Goal: Check status

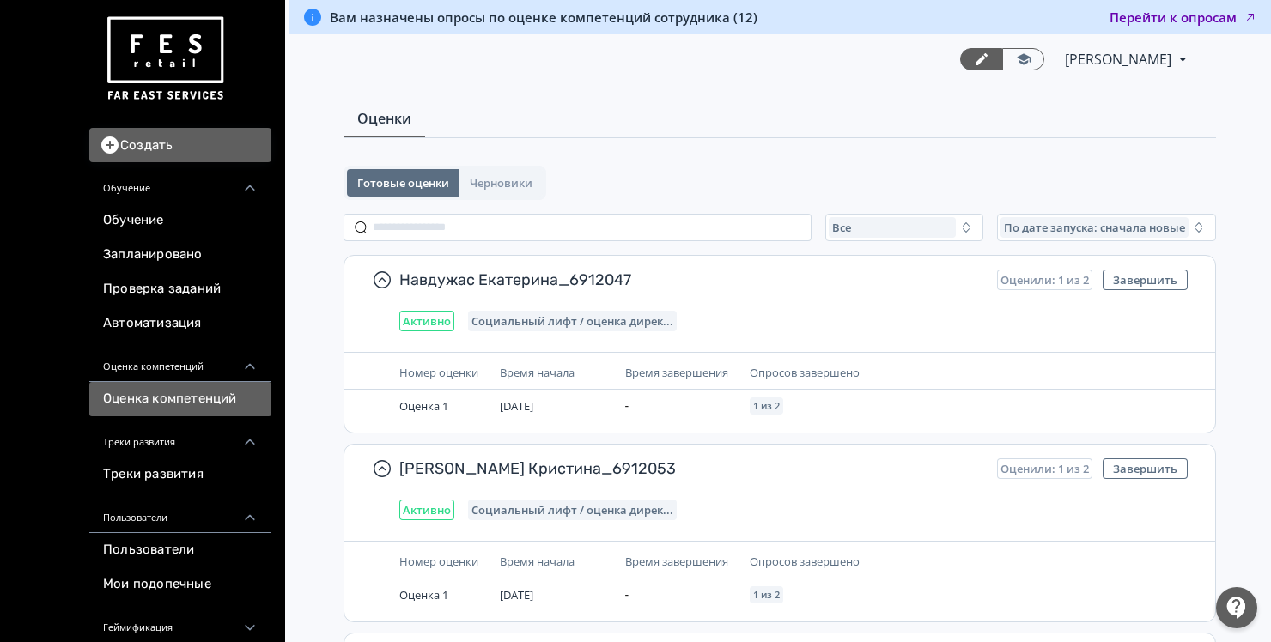
scroll to position [48, 0]
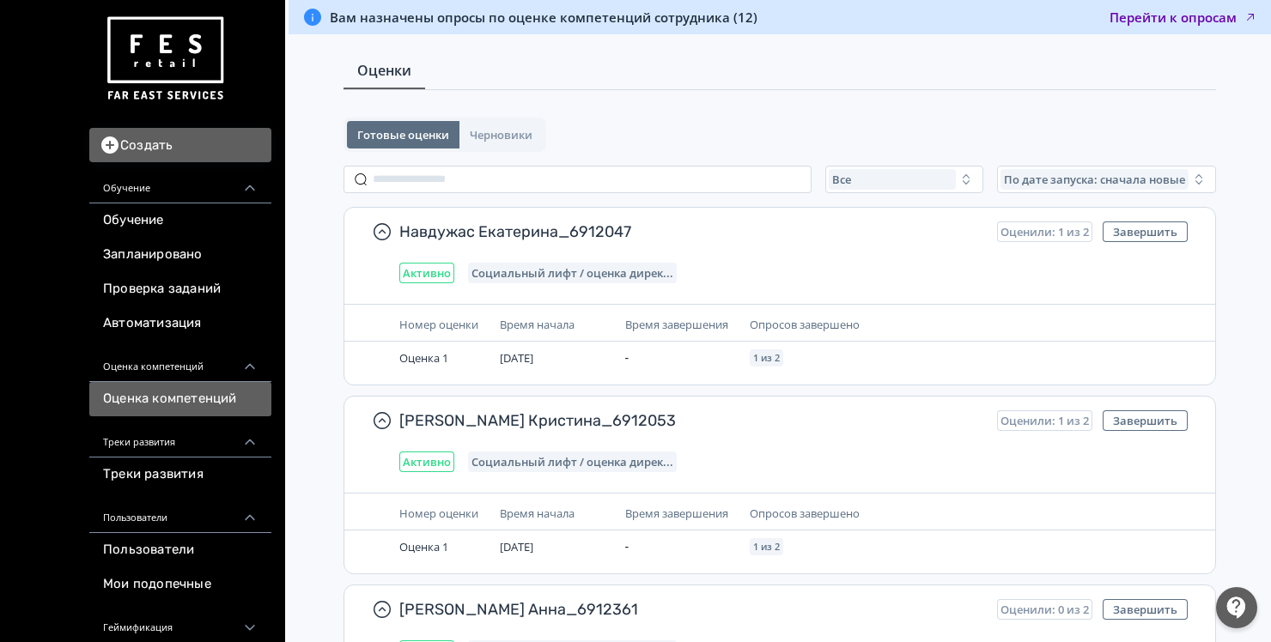
click at [1146, 14] on button "Перейти к опросам" at bounding box center [1183, 17] width 148 height 17
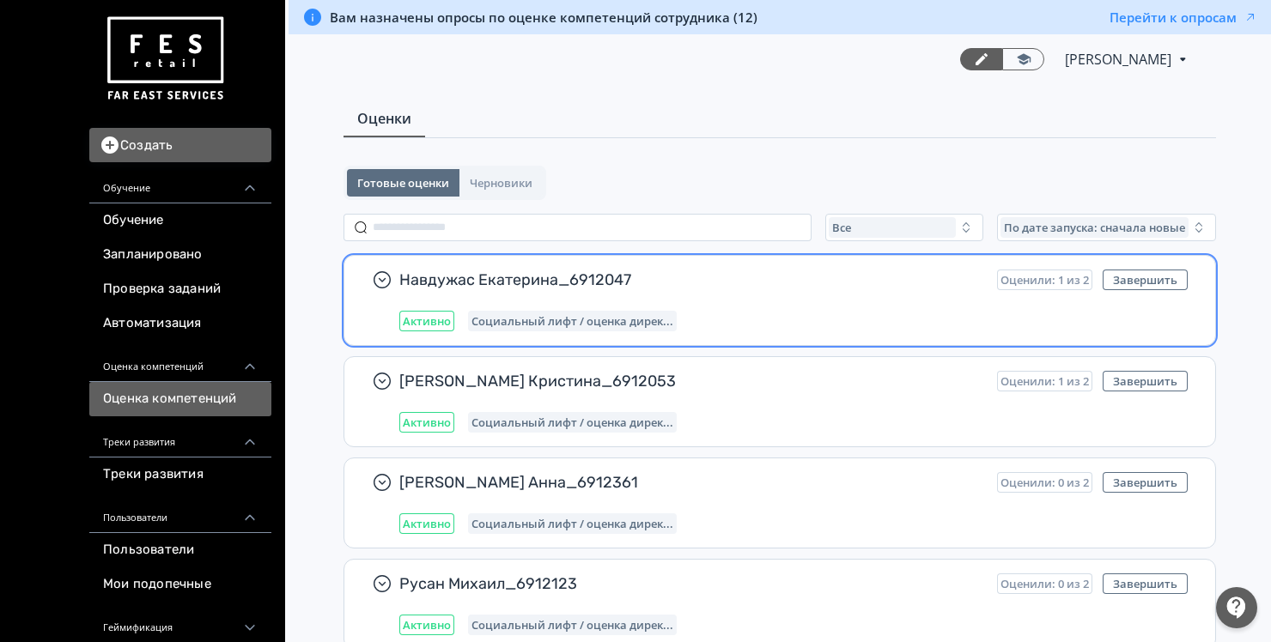
click at [800, 311] on div "Активно Социальный лифт / оценка дирек..." at bounding box center [793, 321] width 788 height 21
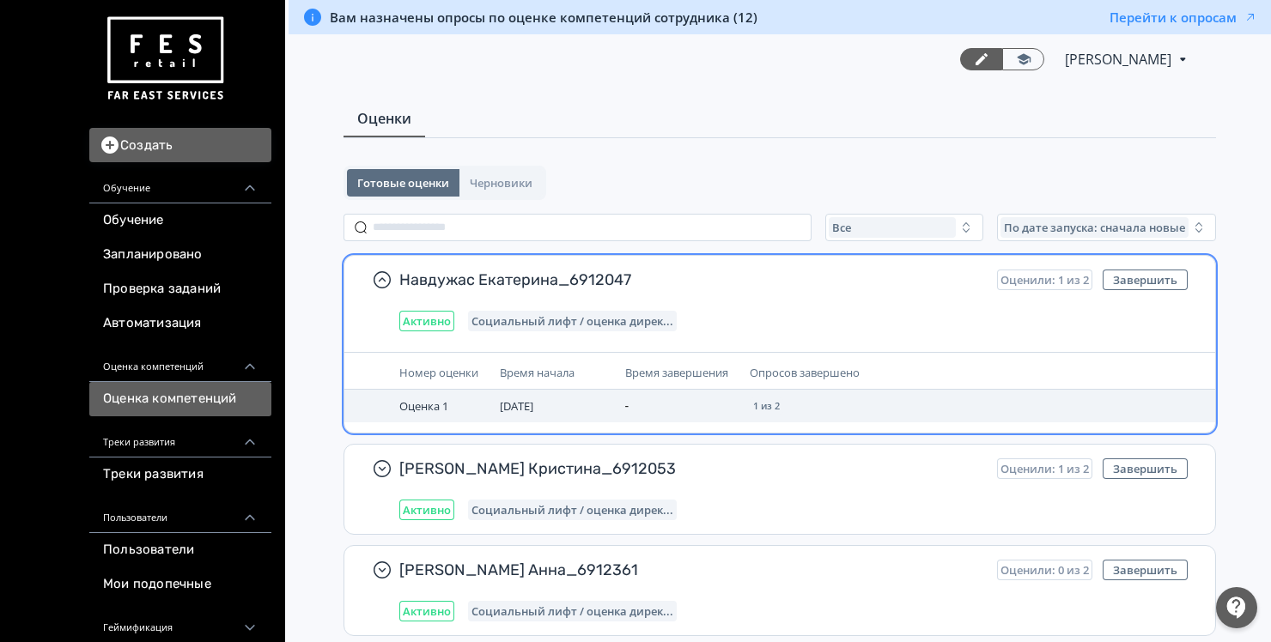
click at [624, 413] on td "-" at bounding box center [680, 406] width 125 height 33
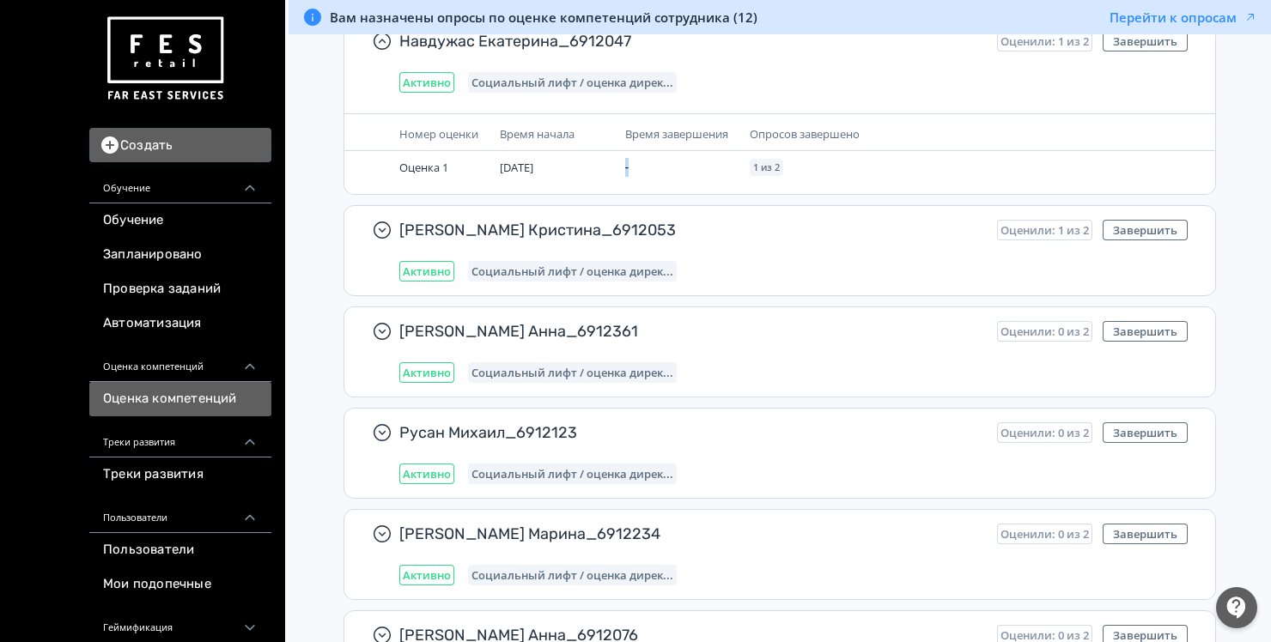
scroll to position [240, 0]
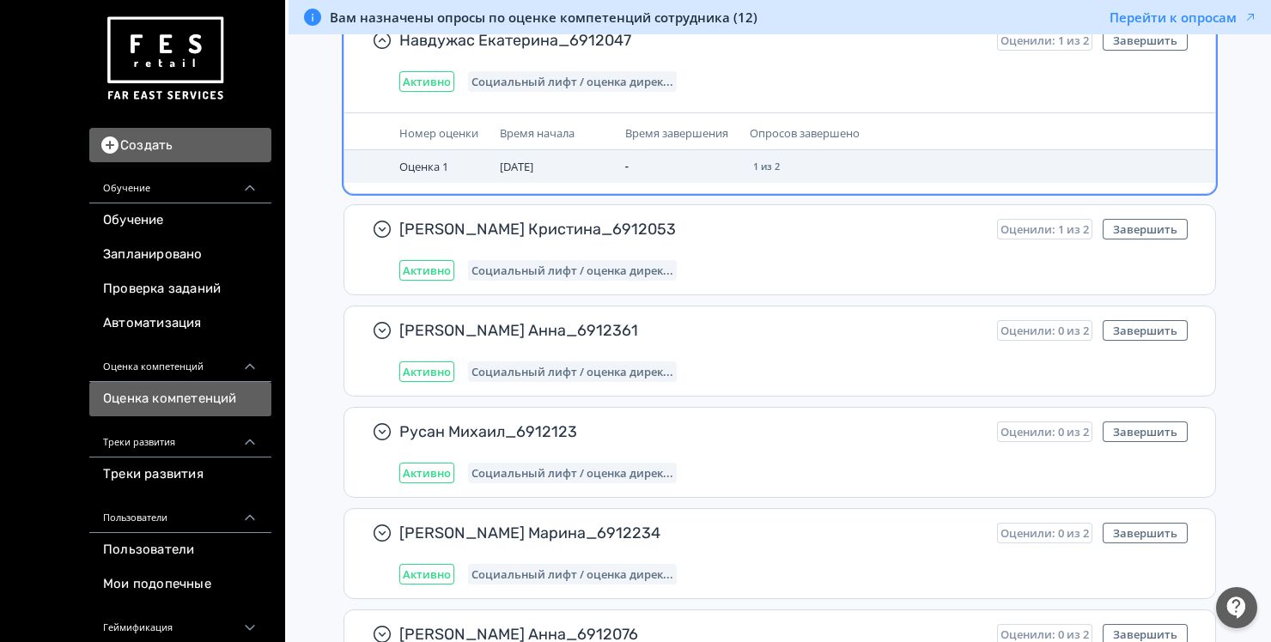
click at [897, 155] on td "1 из 2" at bounding box center [889, 166] width 292 height 33
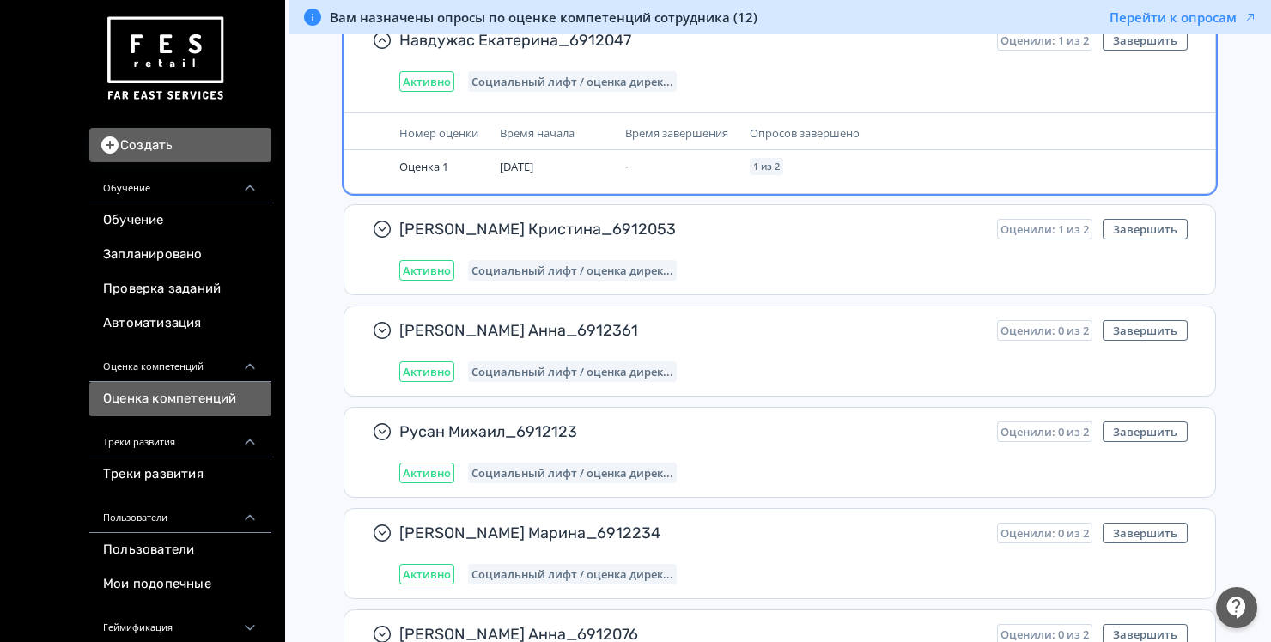
click at [907, 71] on div "Активно Социальный лифт / оценка дирек..." at bounding box center [793, 81] width 788 height 21
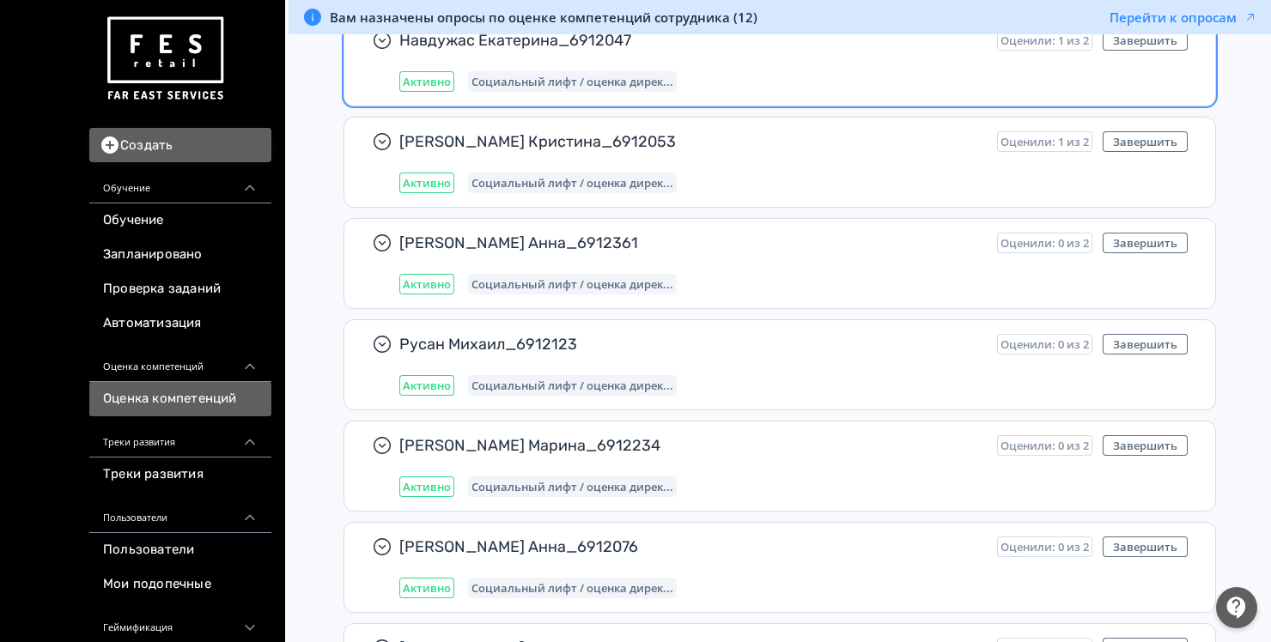
click at [907, 71] on div "Активно Социальный лифт / оценка дирек..." at bounding box center [793, 81] width 788 height 21
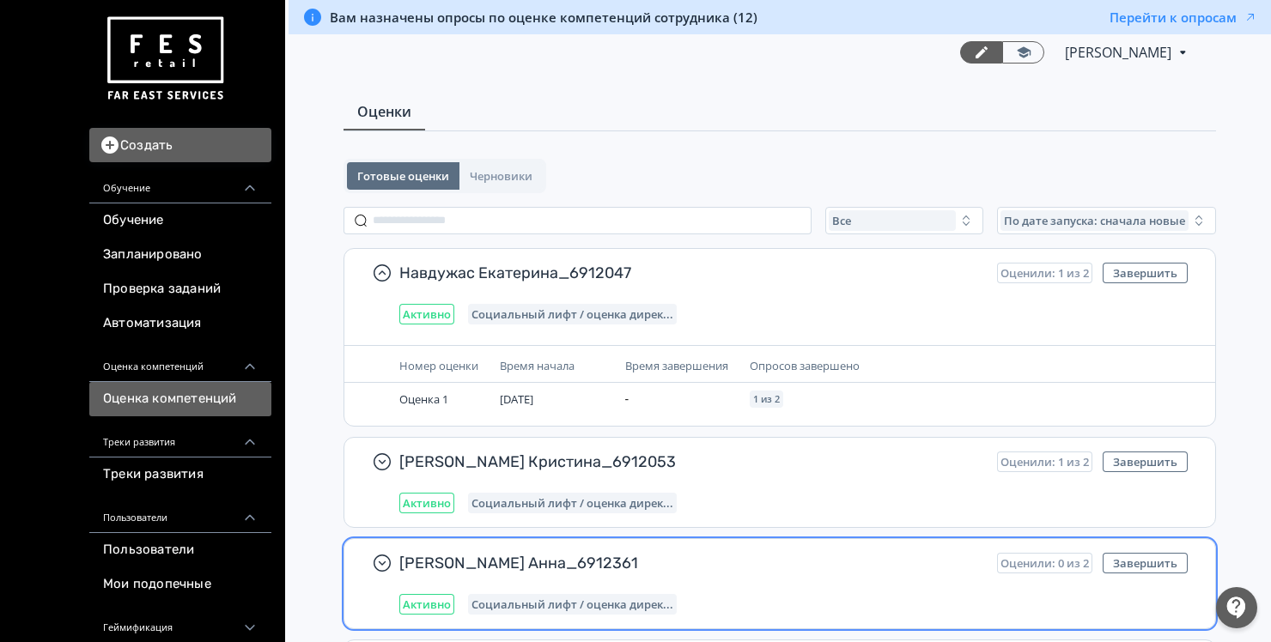
scroll to position [0, 0]
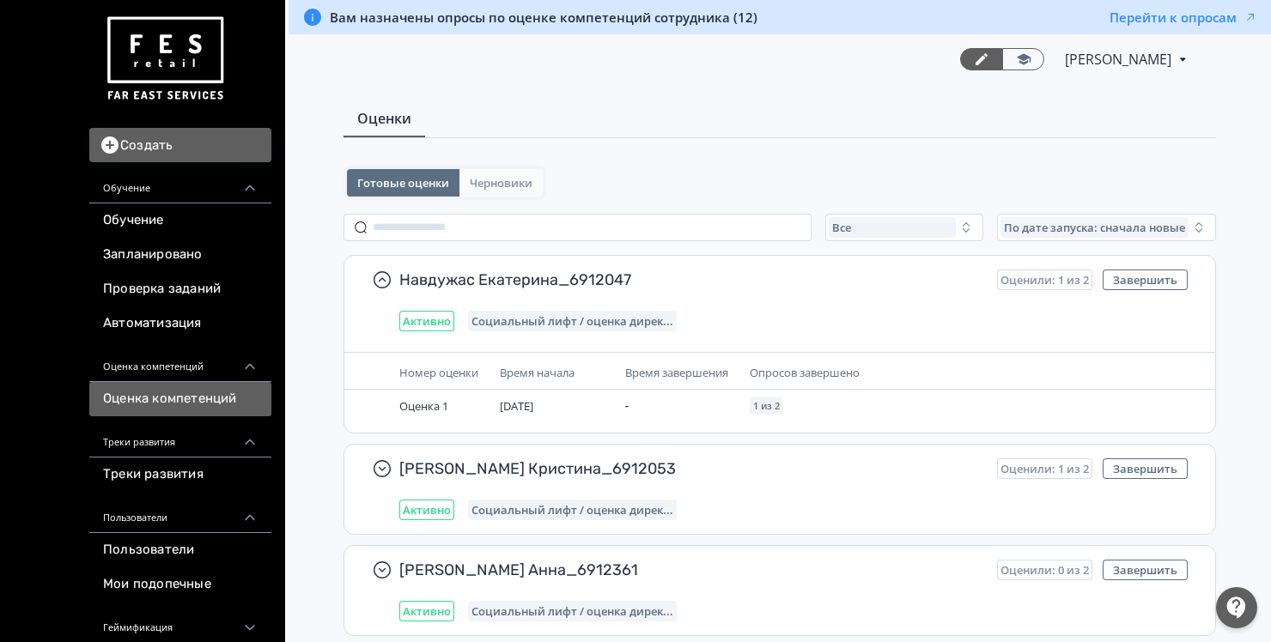
click at [491, 172] on button "Черновики" at bounding box center [500, 182] width 83 height 27
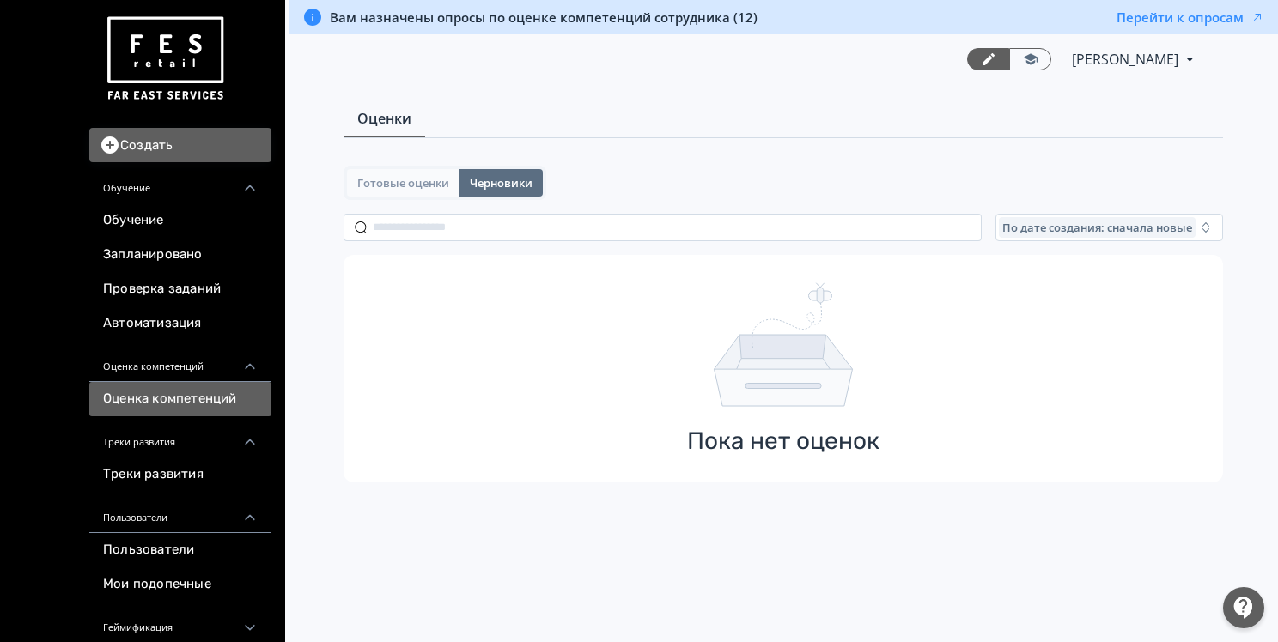
click at [425, 185] on span "Готовые оценки" at bounding box center [403, 183] width 92 height 14
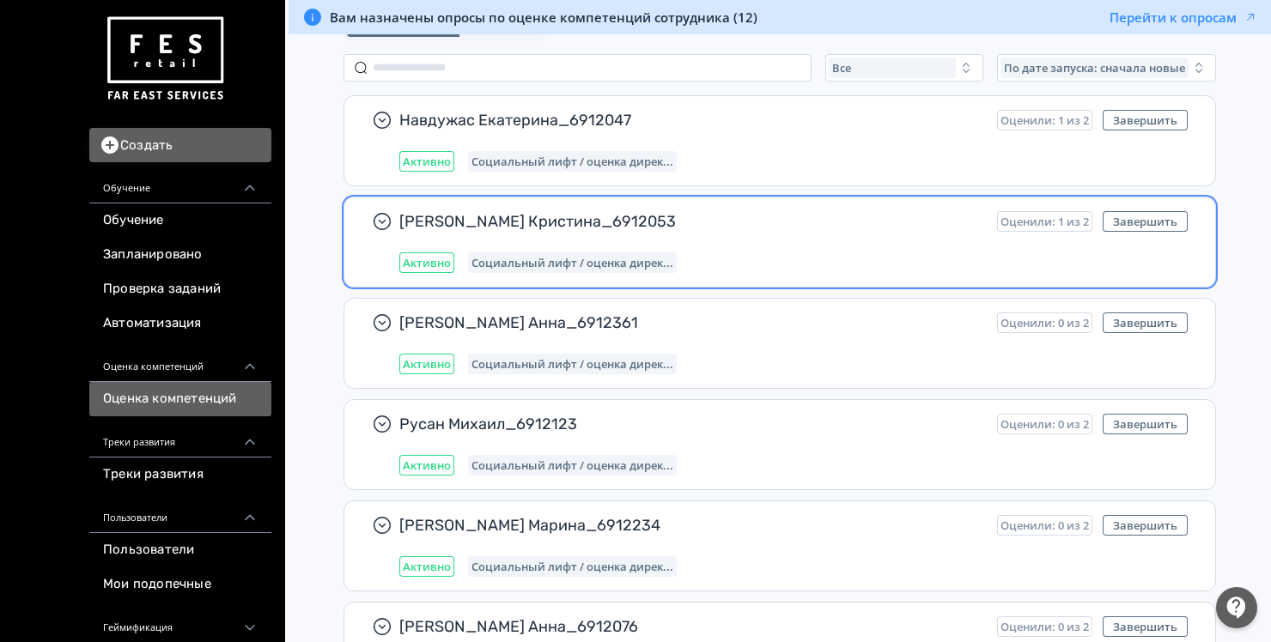
scroll to position [161, 0]
click at [811, 237] on div "[PERSON_NAME] Кристина_6912053 Оценили: 1 из 2 Завершить Активно Социальный лиф…" at bounding box center [793, 241] width 788 height 62
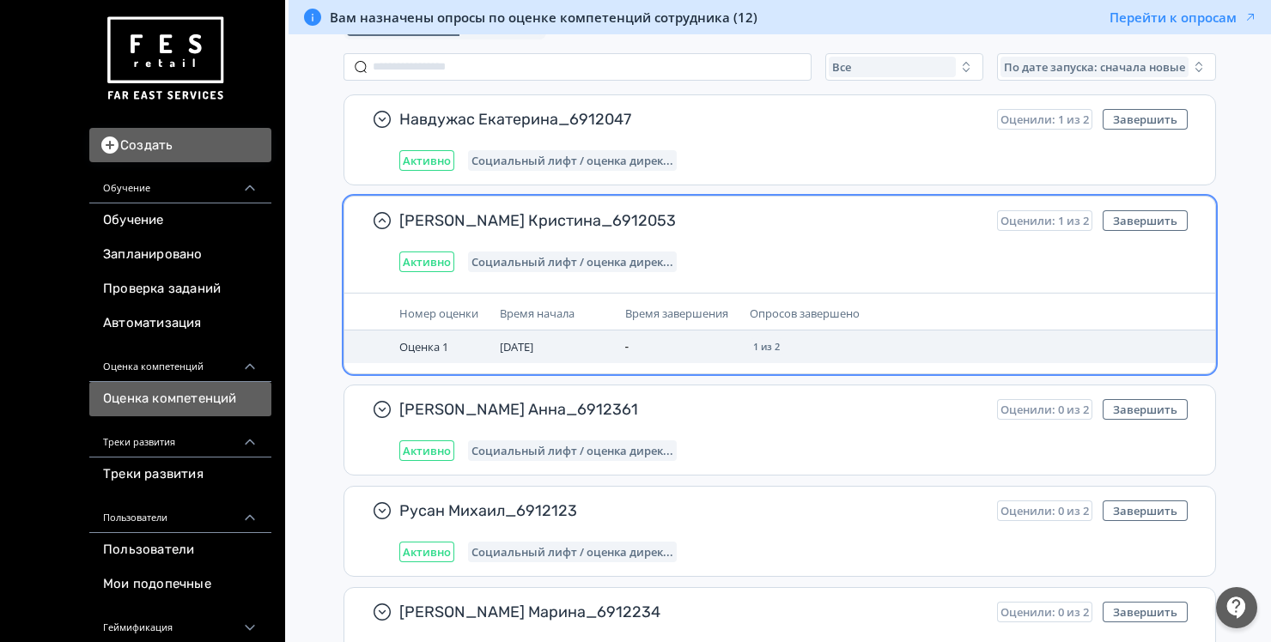
click at [1115, 354] on td at bounding box center [1114, 347] width 158 height 33
click at [773, 349] on span "1 из 2" at bounding box center [766, 347] width 27 height 10
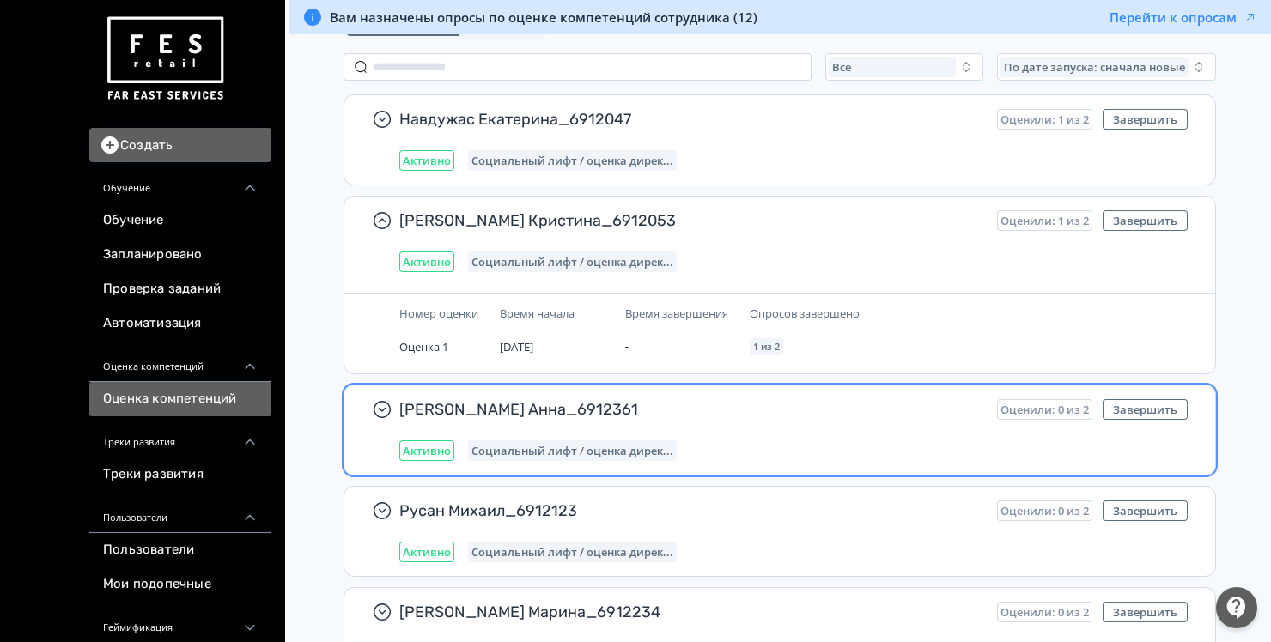
click at [763, 402] on span "[PERSON_NAME] Анна_6912361" at bounding box center [691, 409] width 584 height 21
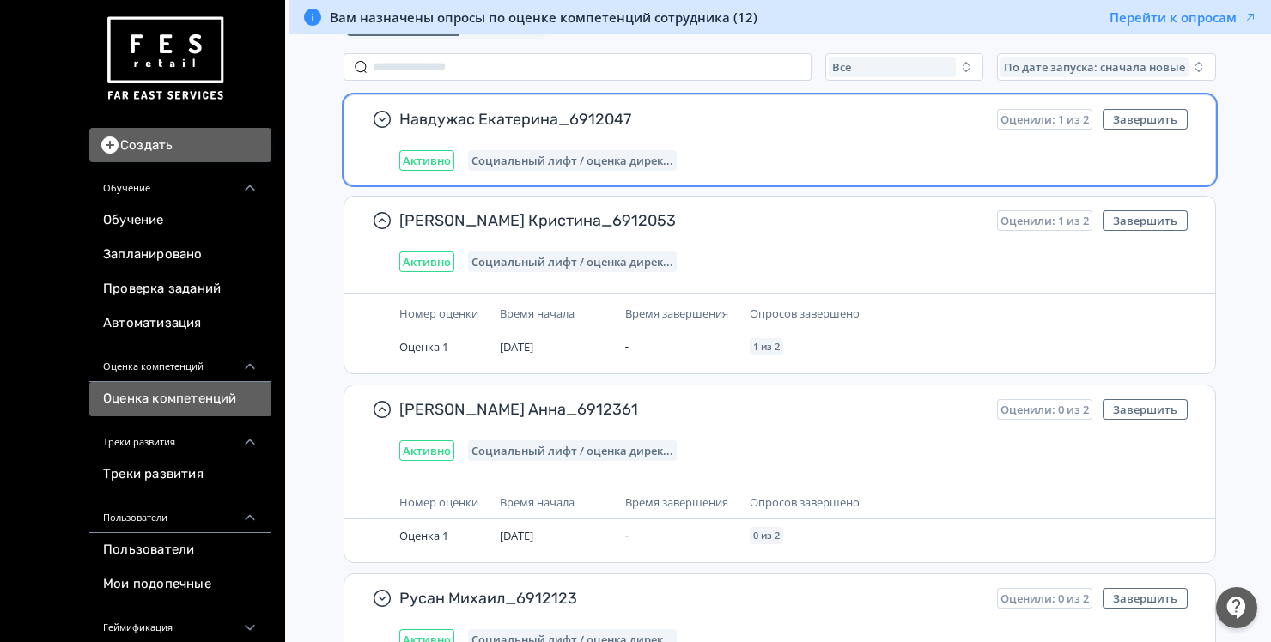
click at [775, 120] on span "Навдужас Екатерина_6912047" at bounding box center [691, 119] width 584 height 21
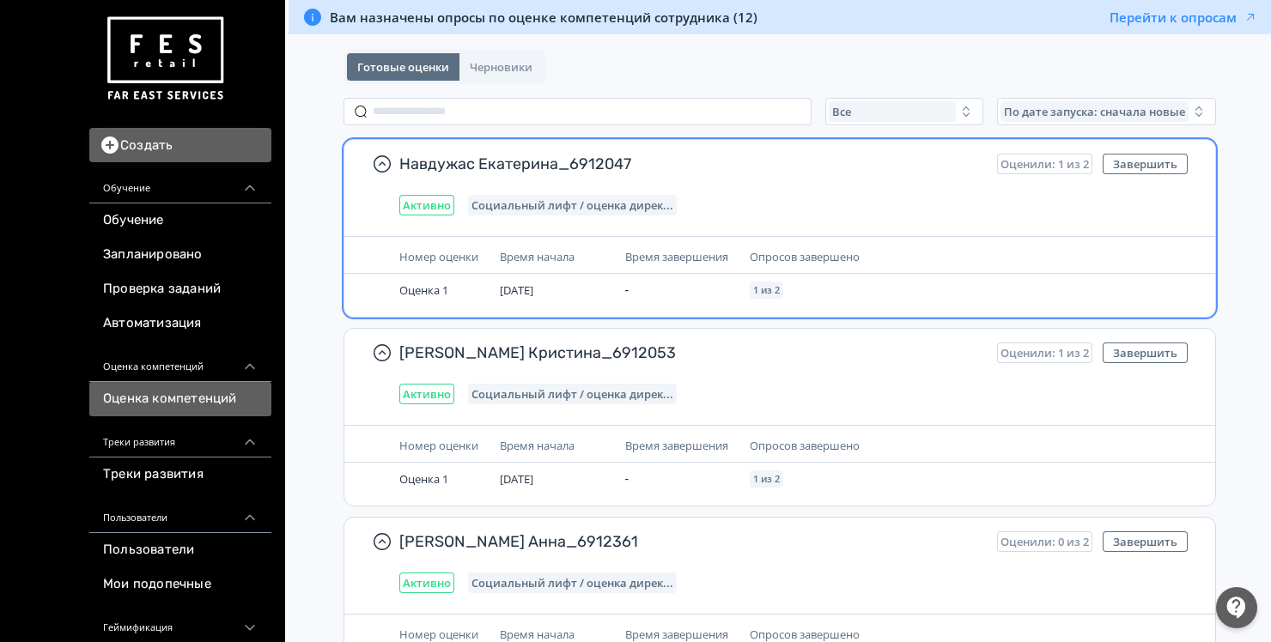
scroll to position [109, 0]
